Goal: Transaction & Acquisition: Purchase product/service

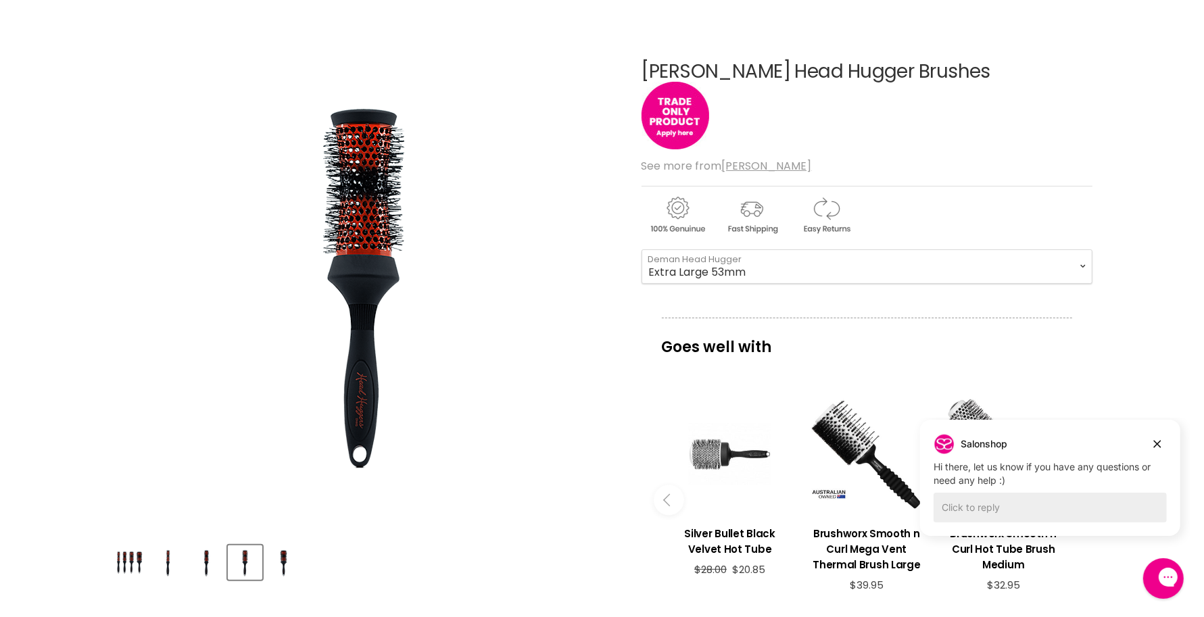
scroll to position [135, 0]
click at [757, 274] on select "Small 25mm Medium 33mm Large 43mm Extra Large 53mm" at bounding box center [866, 267] width 451 height 34
click at [556, 326] on img "Denman Head Hugger Brushes image. Click or Scroll to Zoom." at bounding box center [364, 280] width 446 height 446
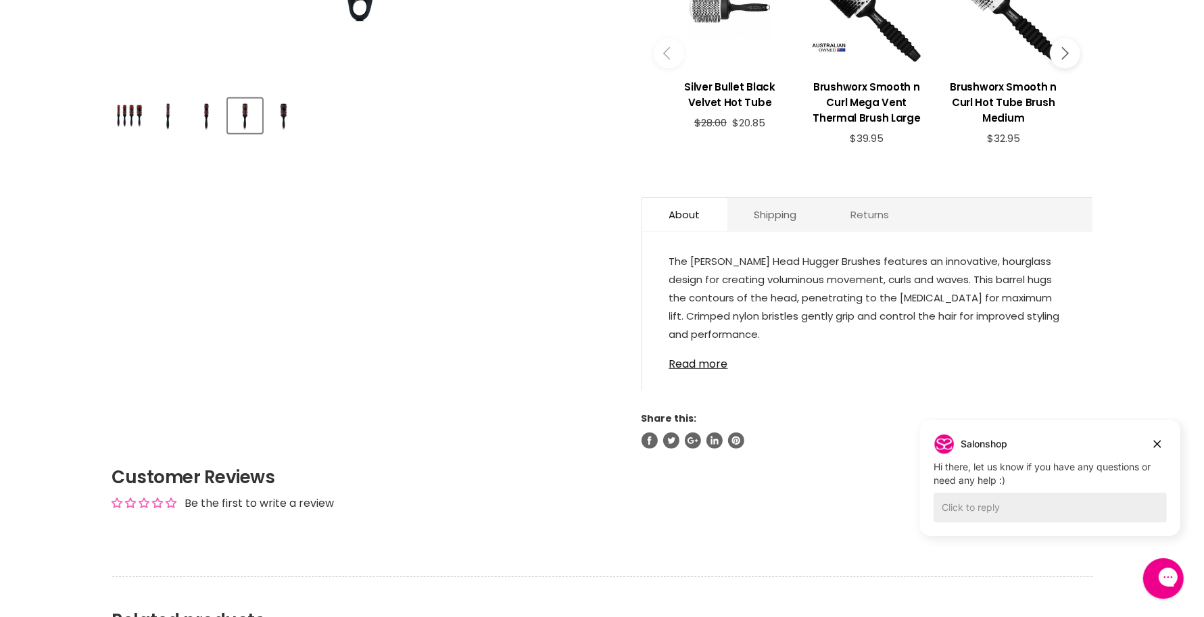
scroll to position [558, 0]
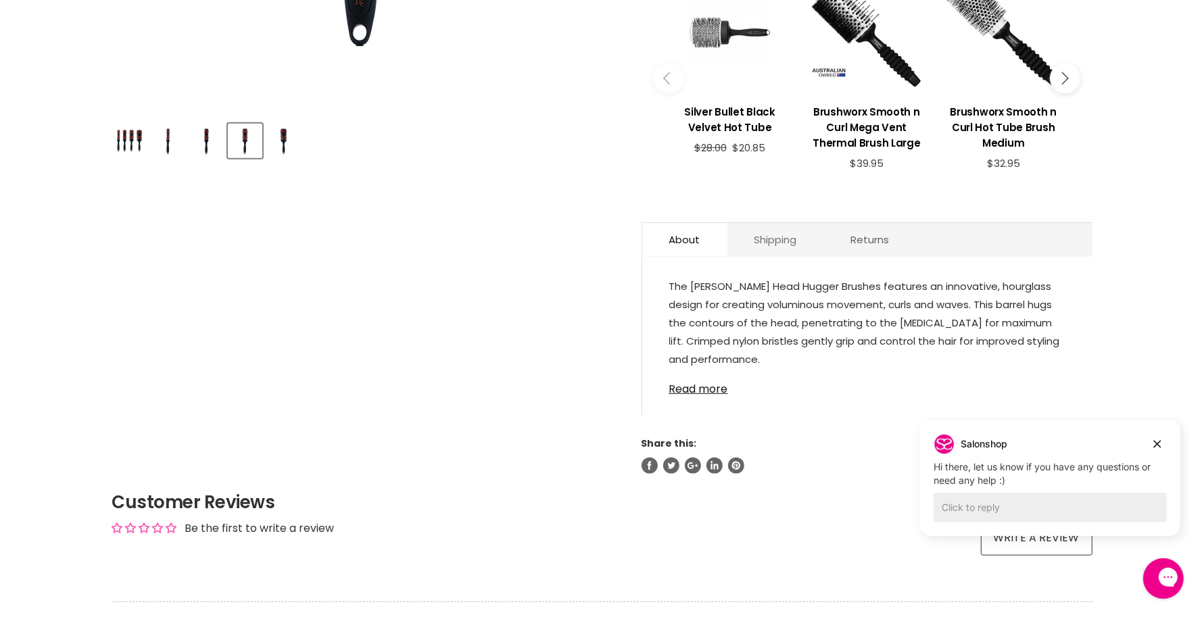
click at [777, 247] on link "Shipping" at bounding box center [775, 239] width 97 height 33
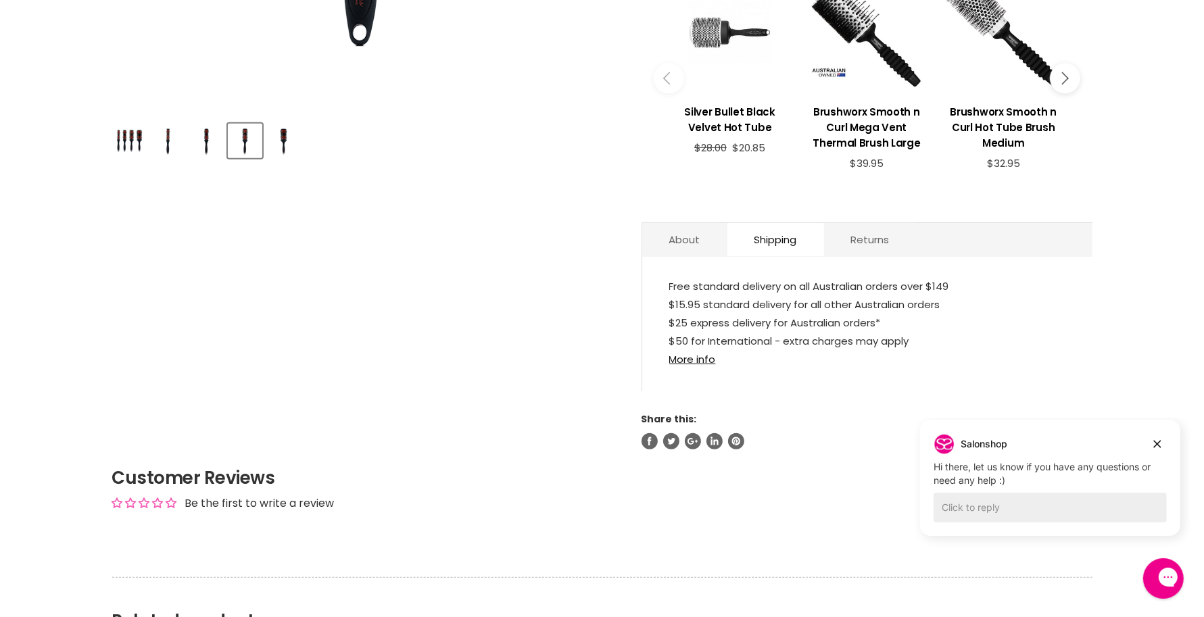
scroll to position [220, 0]
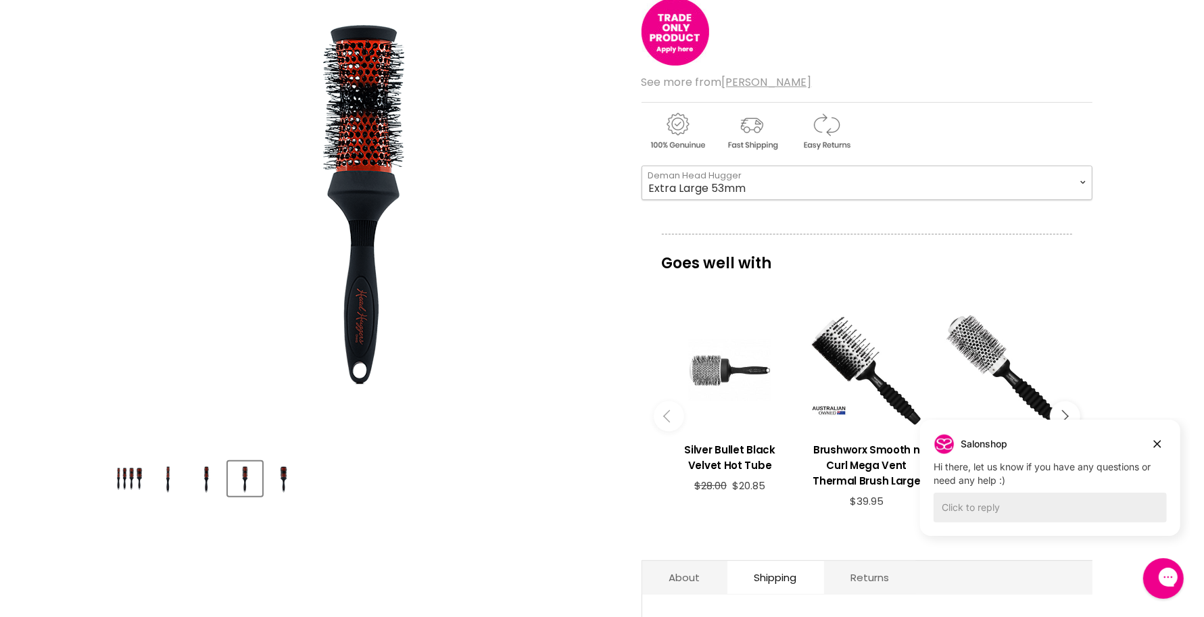
click at [691, 185] on select "Small 25mm Medium 33mm Large 43mm Extra Large 53mm" at bounding box center [866, 183] width 451 height 34
click at [641, 166] on select "Small 25mm Medium 33mm Large 43mm Extra Large 53mm" at bounding box center [866, 183] width 451 height 34
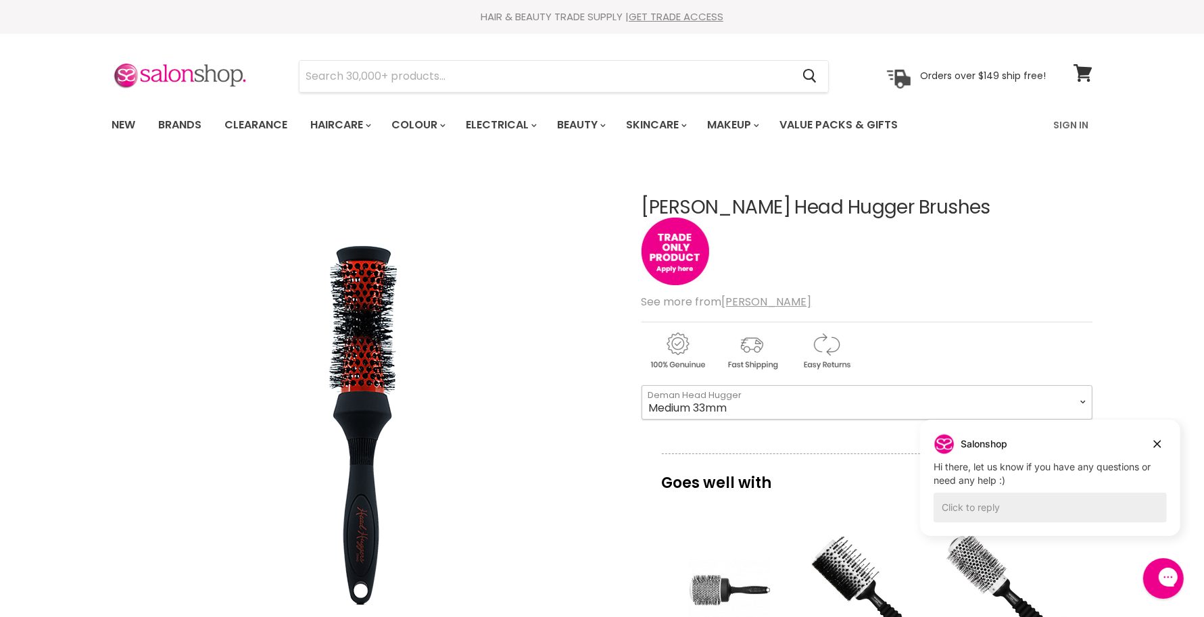
click at [752, 399] on select "Small 25mm Medium 33mm Large 43mm Extra Large 53mm" at bounding box center [866, 402] width 451 height 34
click at [641, 385] on select "Small 25mm Medium 33mm Large 43mm Extra Large 53mm" at bounding box center [866, 402] width 451 height 34
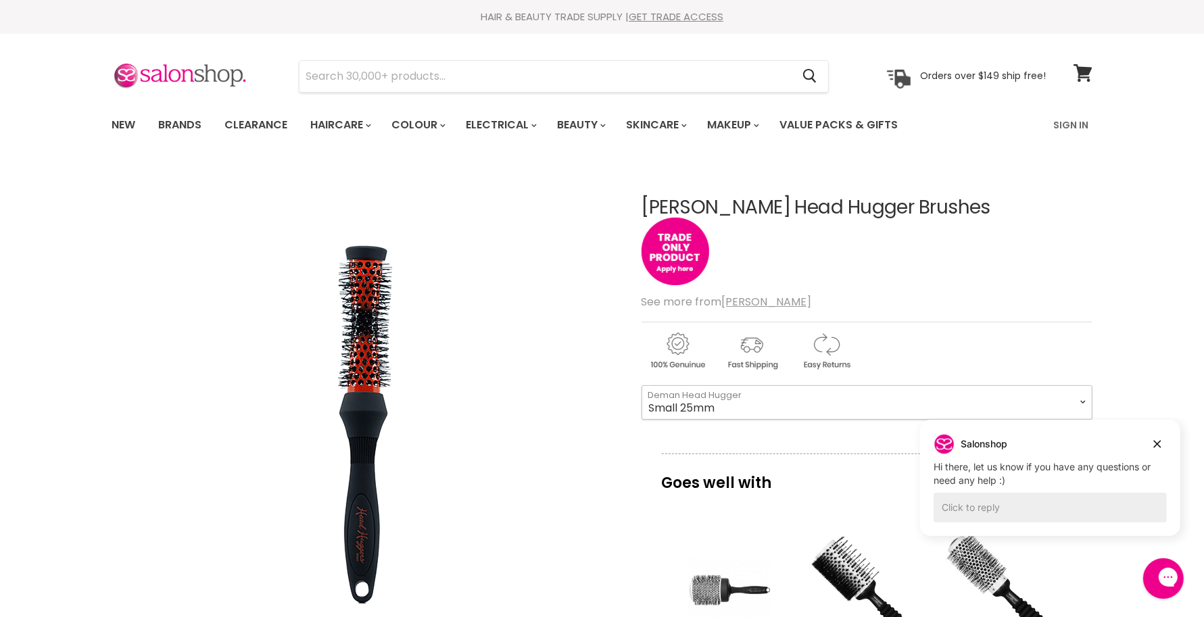
drag, startPoint x: 734, startPoint y: 396, endPoint x: 731, endPoint y: 404, distance: 8.2
click at [734, 396] on select "Small 25mm Medium 33mm Large 43mm Extra Large 53mm" at bounding box center [866, 402] width 451 height 34
click at [641, 385] on select "Small 25mm Medium 33mm Large 43mm Extra Large 53mm" at bounding box center [866, 402] width 451 height 34
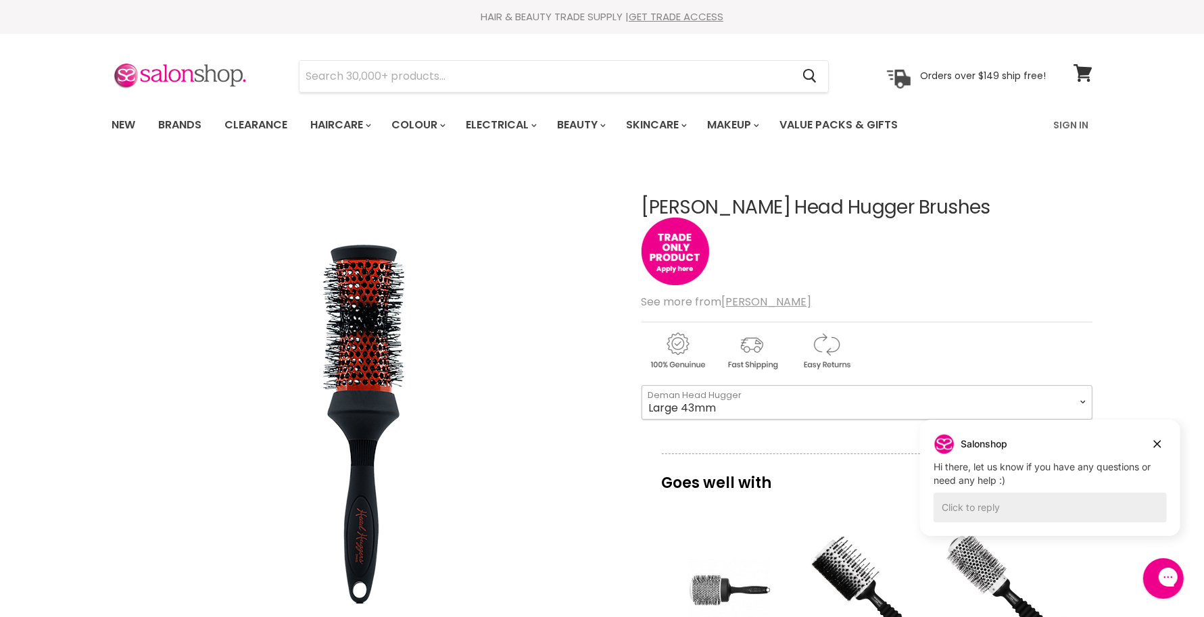
click at [690, 411] on select "Small 25mm Medium 33mm Large 43mm Extra Large 53mm" at bounding box center [866, 402] width 451 height 34
click at [641, 385] on select "Small 25mm Medium 33mm Large 43mm Extra Large 53mm" at bounding box center [866, 402] width 451 height 34
select select "Extra Large 53mm"
